Goal: Register for event/course

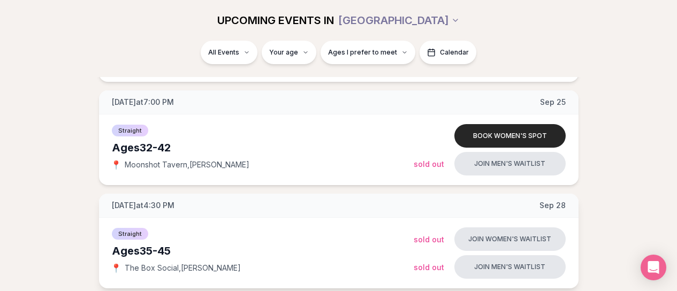
scroll to position [909, 0]
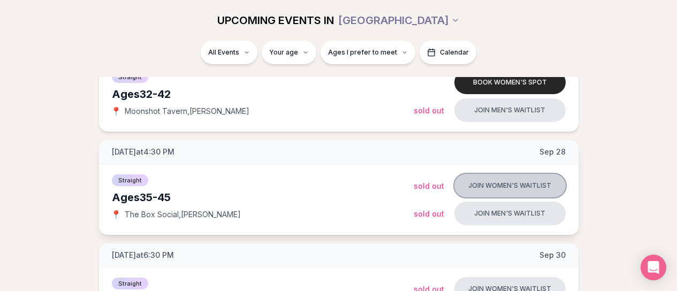
click at [473, 187] on button "Join women's waitlist" at bounding box center [509, 186] width 111 height 24
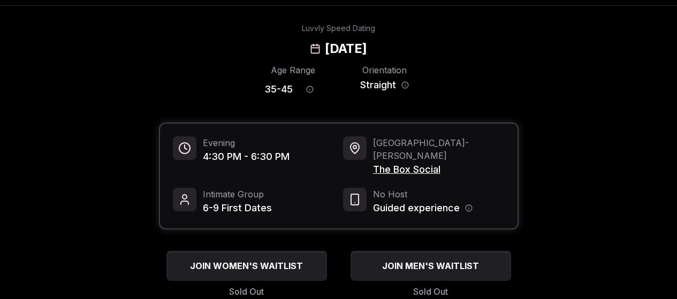
scroll to position [53, 0]
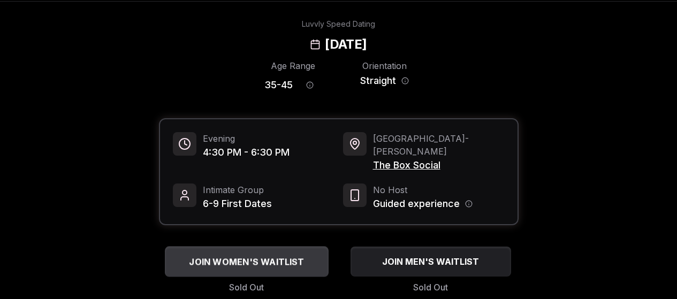
click at [252, 255] on span "JOIN WOMEN'S WAITLIST" at bounding box center [246, 261] width 119 height 13
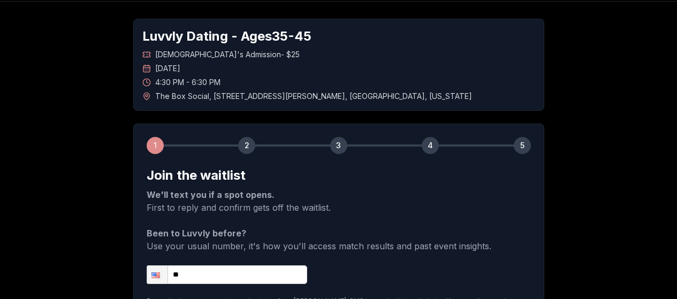
click at [203, 265] on input "**" at bounding box center [227, 274] width 160 height 19
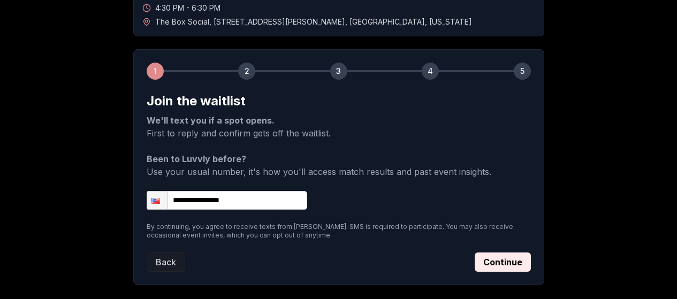
scroll to position [160, 0]
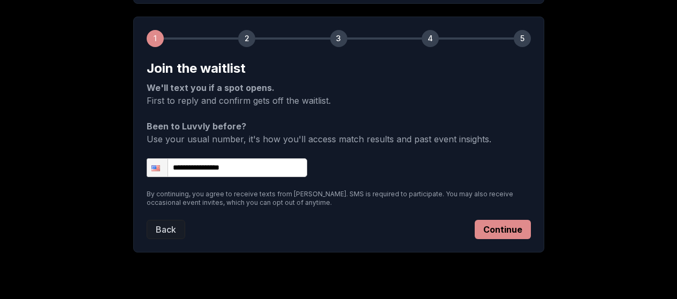
type input "**********"
click at [473, 220] on button "Continue" at bounding box center [502, 229] width 56 height 19
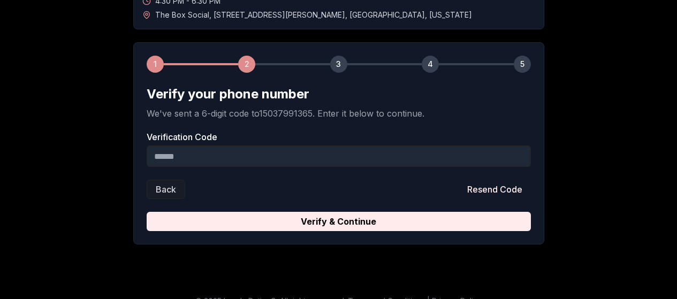
click at [251, 145] on input "Verification Code" at bounding box center [339, 155] width 384 height 21
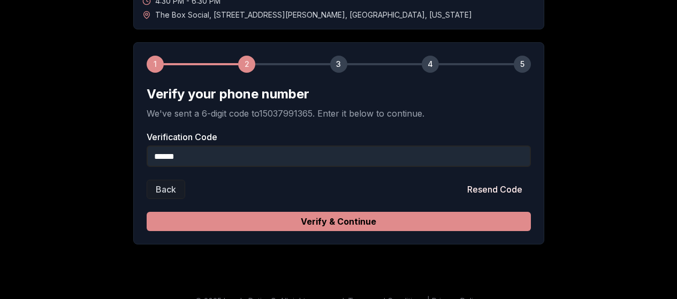
type input "******"
click at [341, 212] on button "Verify & Continue" at bounding box center [339, 221] width 384 height 19
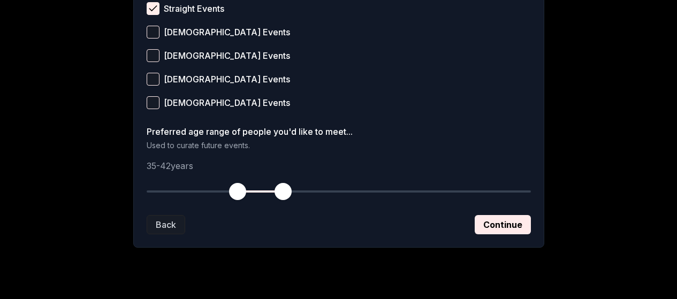
scroll to position [507, 0]
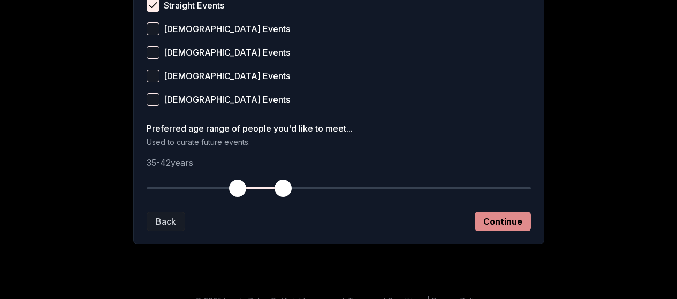
click at [473, 212] on button "Continue" at bounding box center [502, 221] width 56 height 19
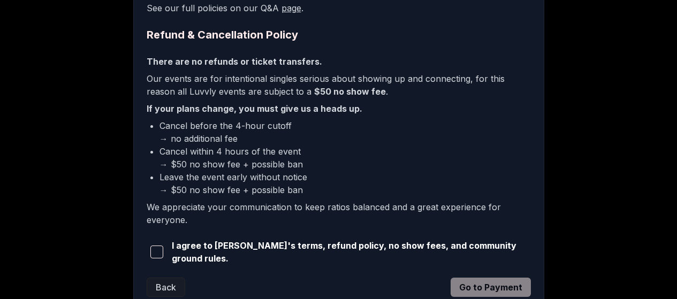
scroll to position [351, 0]
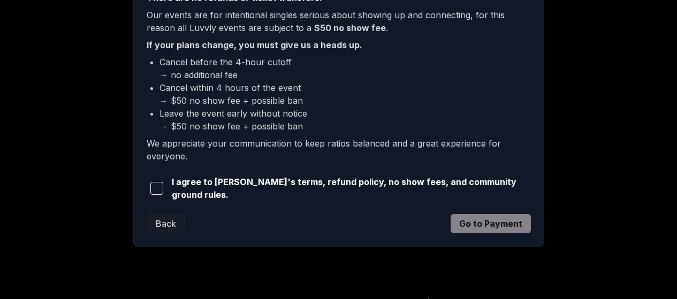
drag, startPoint x: 159, startPoint y: 167, endPoint x: 196, endPoint y: 179, distance: 38.7
click at [160, 182] on span "button" at bounding box center [156, 188] width 13 height 13
click at [467, 214] on button "Go to Payment" at bounding box center [490, 223] width 80 height 19
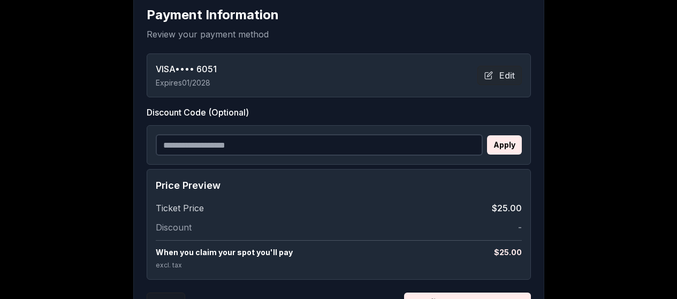
scroll to position [295, 0]
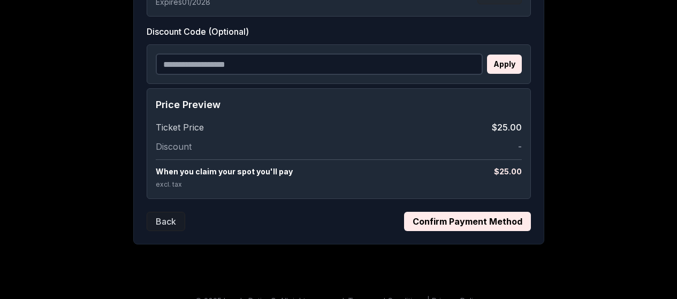
click at [414, 212] on button "Confirm Payment Method" at bounding box center [467, 221] width 127 height 19
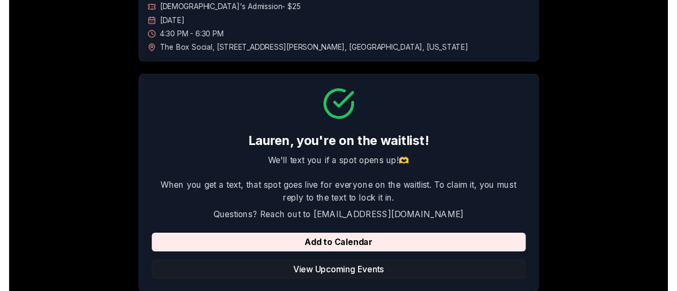
scroll to position [0, 0]
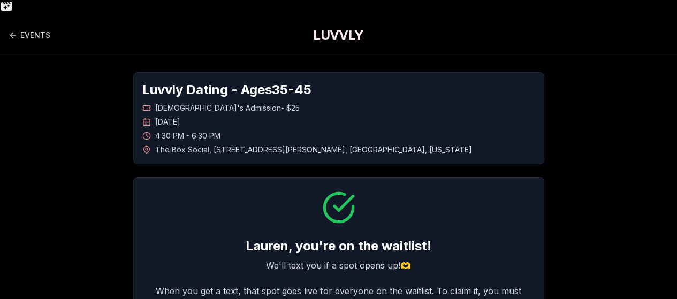
click at [336, 27] on h1 "LUVVLY" at bounding box center [338, 35] width 50 height 17
click at [36, 25] on link "EVENTS" at bounding box center [30, 35] width 42 height 21
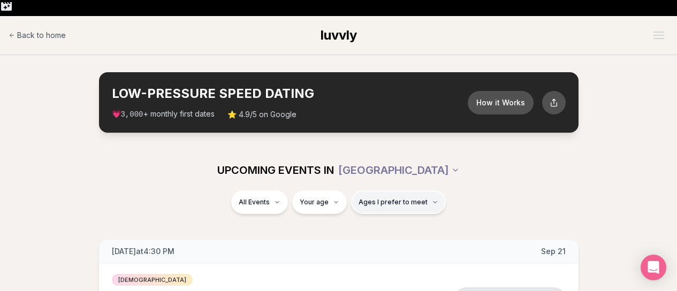
click at [381, 198] on span "Ages I prefer to meet" at bounding box center [392, 202] width 69 height 9
click at [168, 161] on div "UPCOMING EVENTS IN [GEOGRAPHIC_DATA]" at bounding box center [338, 170] width 599 height 24
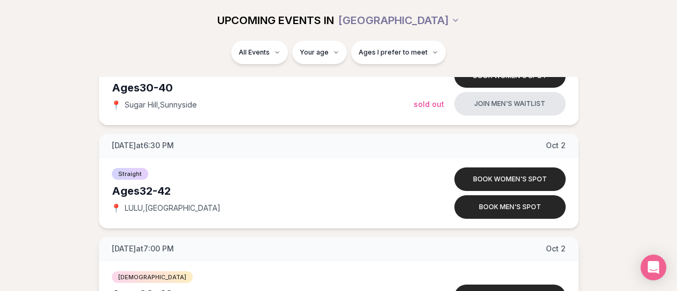
scroll to position [1765, 0]
